Goal: Book appointment/travel/reservation

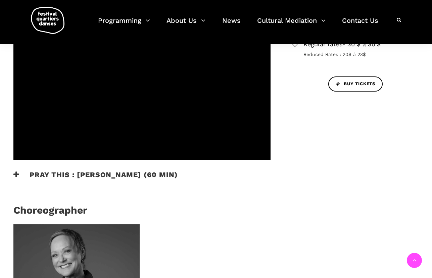
scroll to position [202, 0]
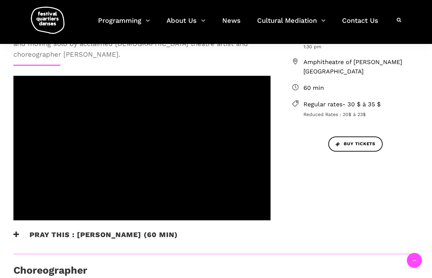
click at [318, 60] on span "Amphitheatre of [PERSON_NAME][GEOGRAPHIC_DATA]" at bounding box center [361, 66] width 115 height 19
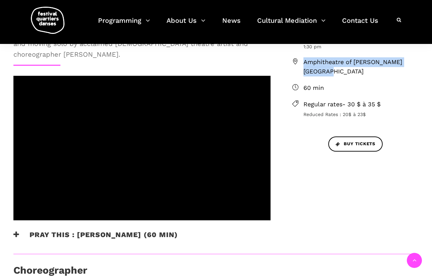
drag, startPoint x: 333, startPoint y: 75, endPoint x: 288, endPoint y: 58, distance: 48.2
click at [288, 58] on div "[DATE] 1:30 pm Amphitheatre of [PERSON_NAME][GEOGRAPHIC_DATA] 60 min Regular ra…" at bounding box center [356, 84] width 140 height 105
copy span "Amphitheatre of [PERSON_NAME][GEOGRAPHIC_DATA]"
